Goal: Navigation & Orientation: Find specific page/section

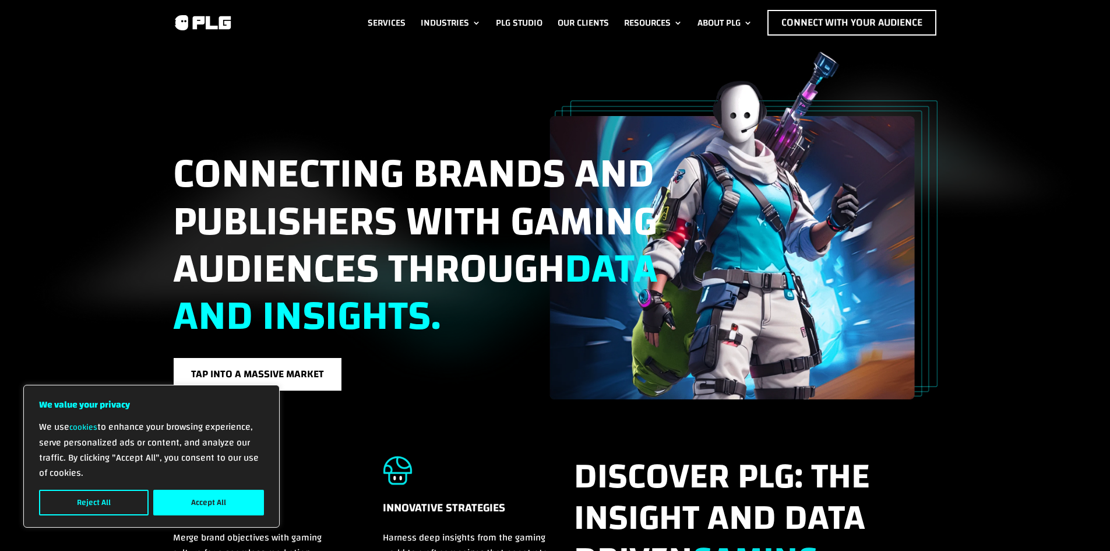
click at [368, 21] on link "Services" at bounding box center [387, 23] width 38 height 26
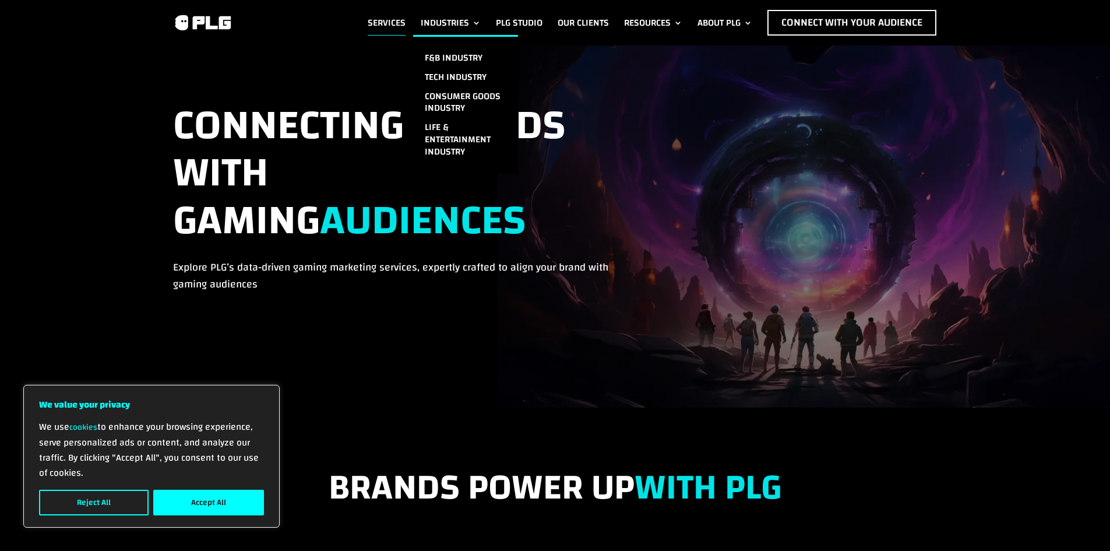
click at [466, 20] on link "Industries" at bounding box center [451, 23] width 60 height 26
click at [477, 24] on link "Industries" at bounding box center [451, 23] width 60 height 26
click at [479, 22] on li "Industries F&B Industry Tech Industry Consumer Goods Industry Life & Entertainm…" at bounding box center [450, 23] width 75 height 26
click at [455, 22] on link "Industries" at bounding box center [451, 23] width 60 height 26
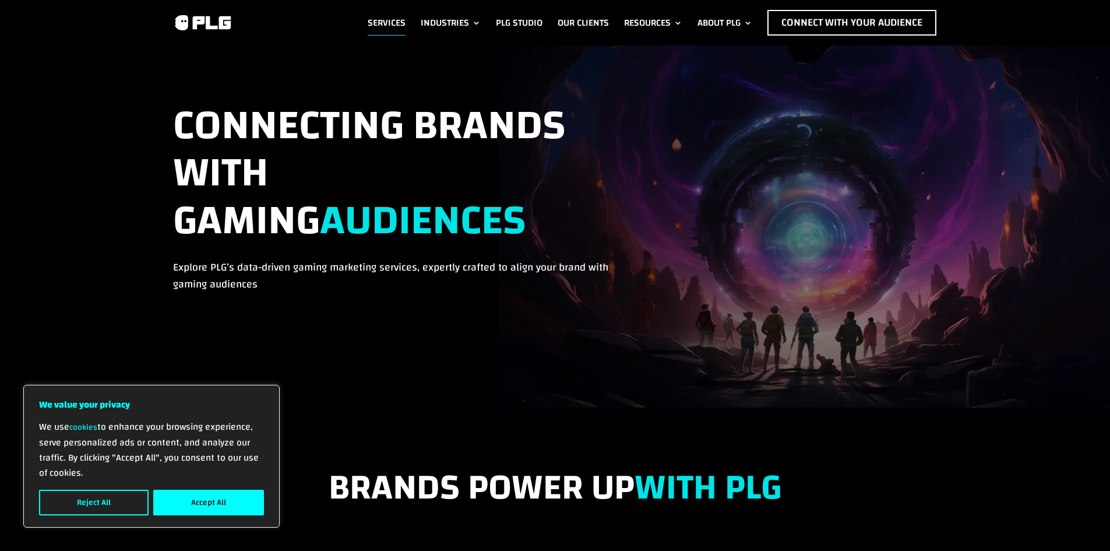
click at [216, 500] on button "Accept All" at bounding box center [208, 502] width 111 height 26
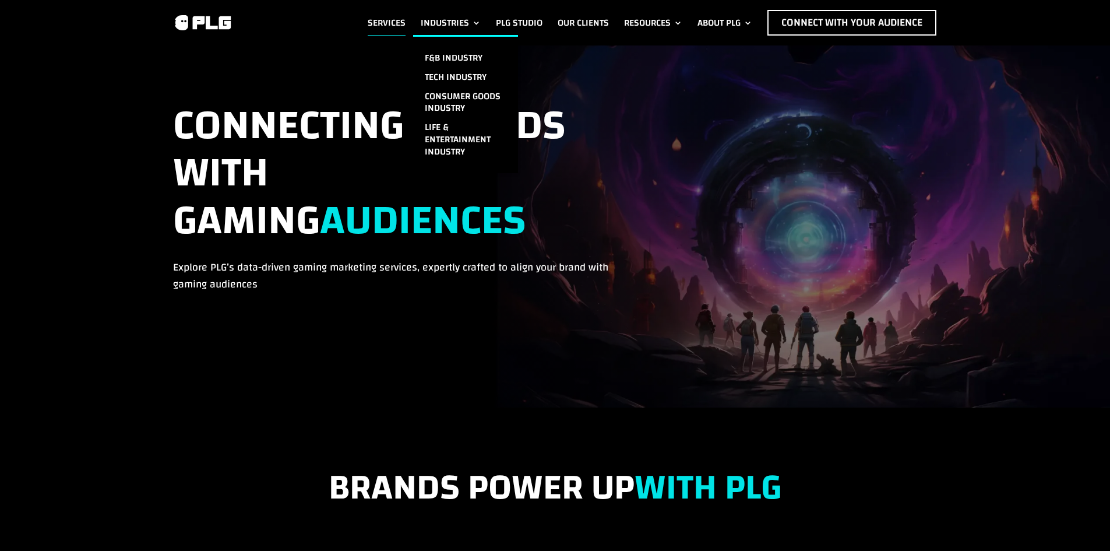
click at [472, 19] on link "Industries" at bounding box center [451, 23] width 60 height 26
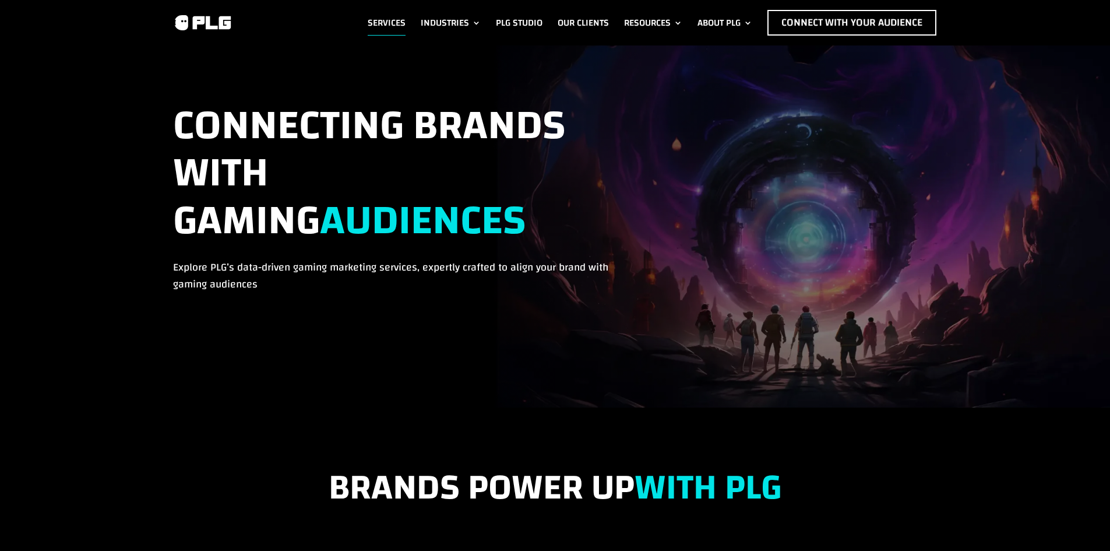
click at [390, 24] on link "Services" at bounding box center [387, 23] width 38 height 26
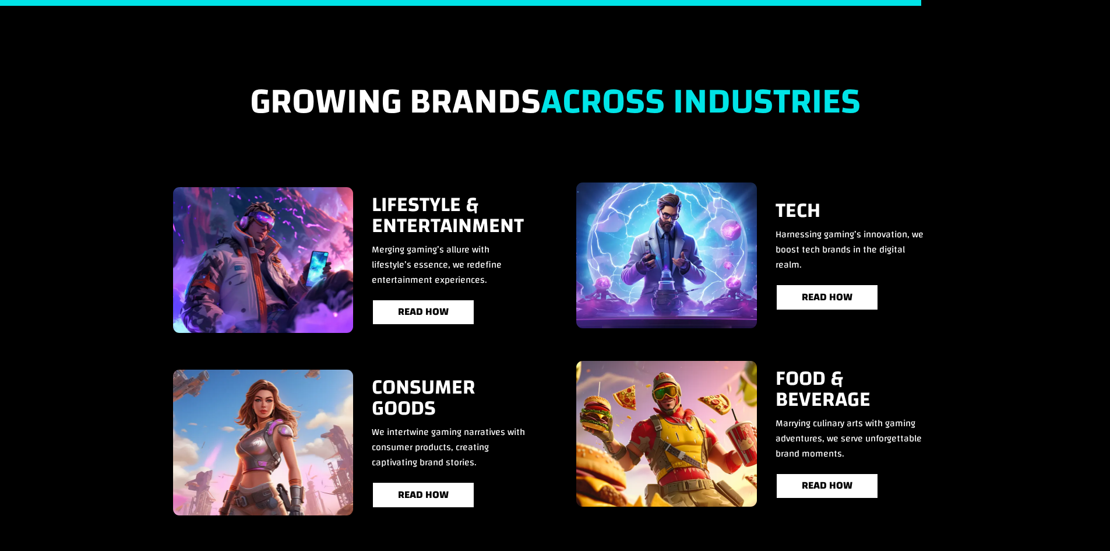
scroll to position [2156, 0]
